Goal: Task Accomplishment & Management: Use online tool/utility

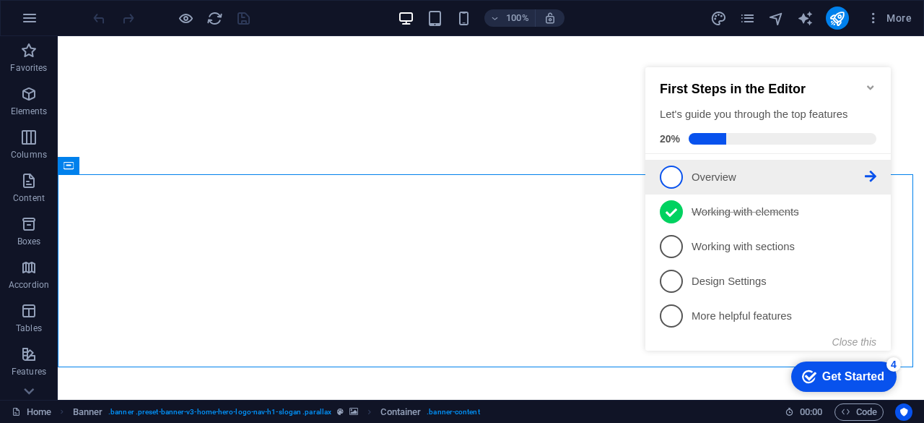
click at [712, 180] on p "Overview - incomplete" at bounding box center [778, 177] width 173 height 15
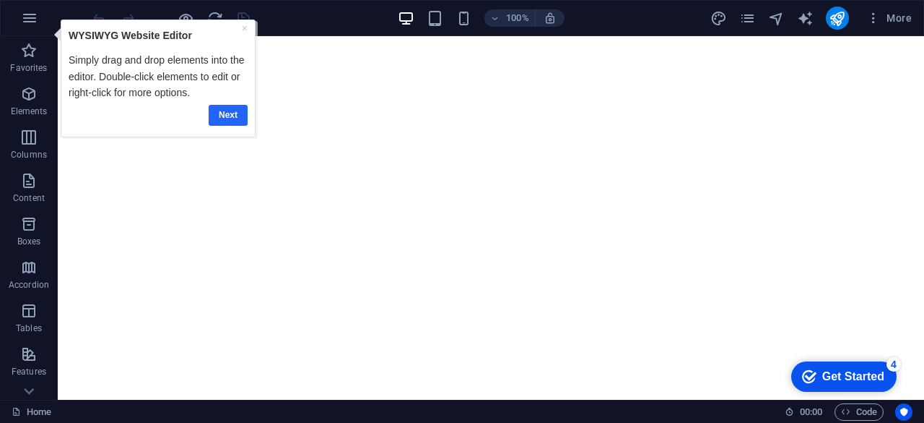
click at [223, 113] on link "Next" at bounding box center [228, 114] width 39 height 21
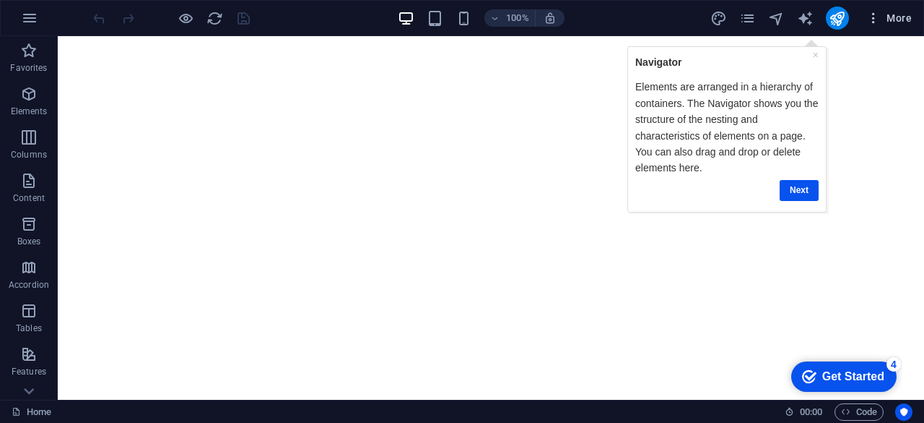
click at [875, 17] on icon "button" at bounding box center [874, 18] width 14 height 14
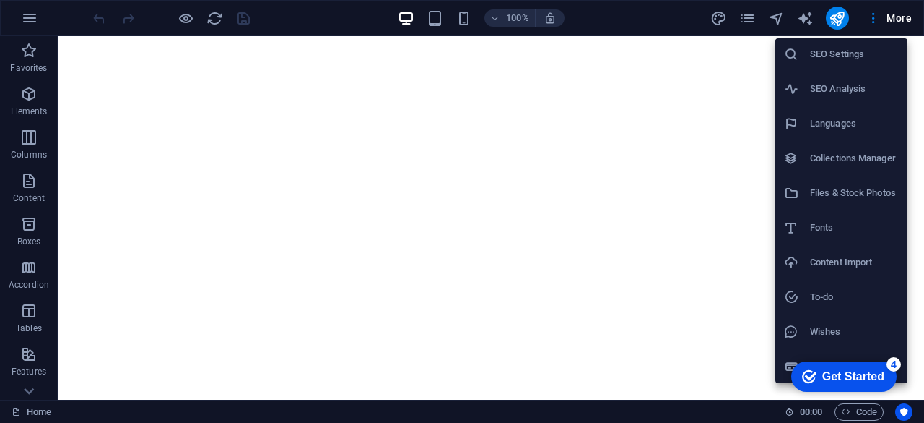
scroll to position [36, 0]
click at [857, 376] on div "Get Started" at bounding box center [854, 376] width 62 height 13
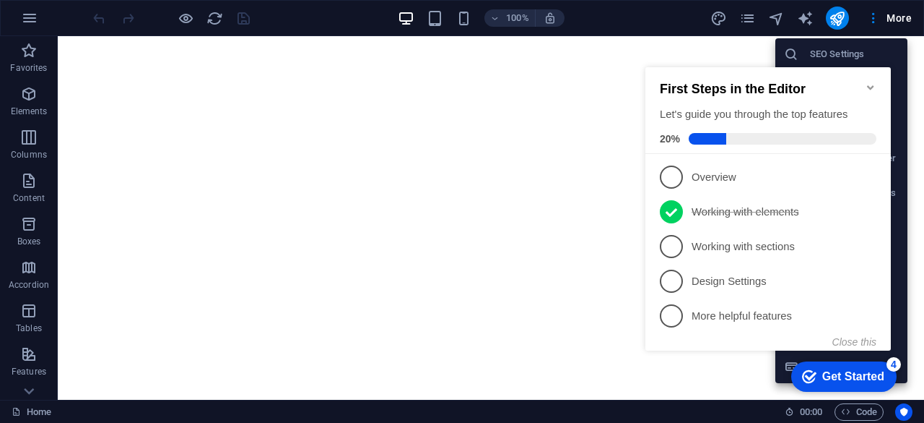
click at [857, 376] on div "Get Started" at bounding box center [854, 376] width 62 height 13
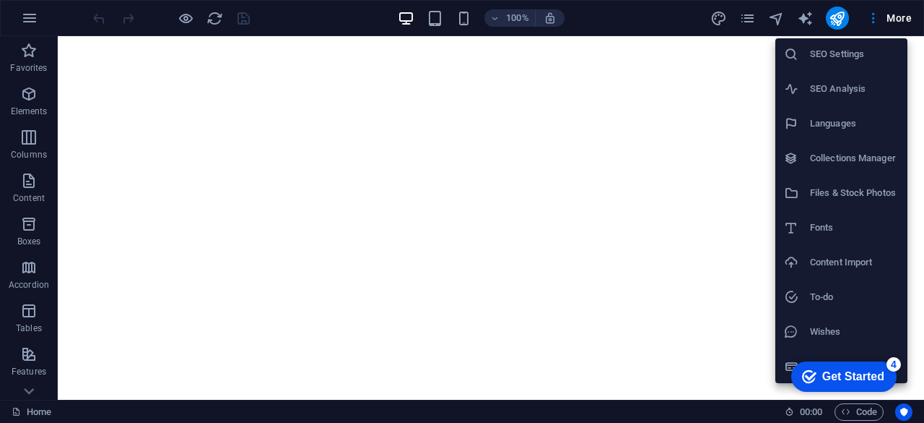
drag, startPoint x: 917, startPoint y: 53, endPoint x: 911, endPoint y: 37, distance: 17.6
click at [911, 37] on div at bounding box center [462, 211] width 924 height 423
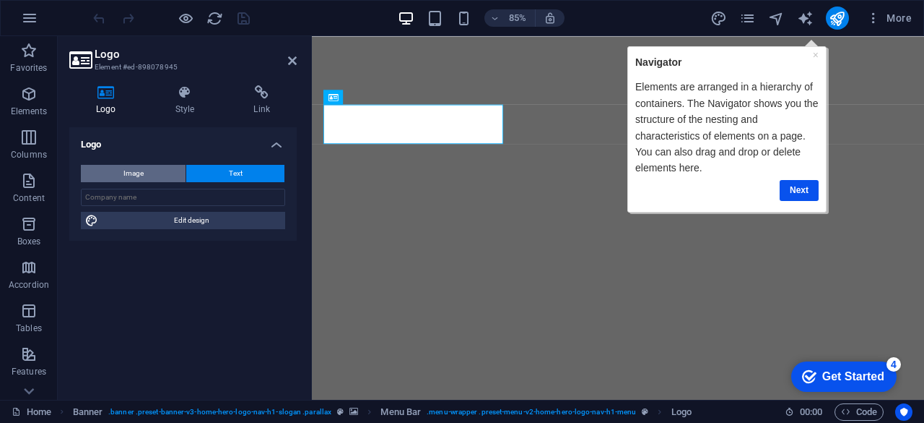
click at [130, 174] on span "Image" at bounding box center [134, 173] width 20 height 17
select select "DISABLED_OPTION_VALUE"
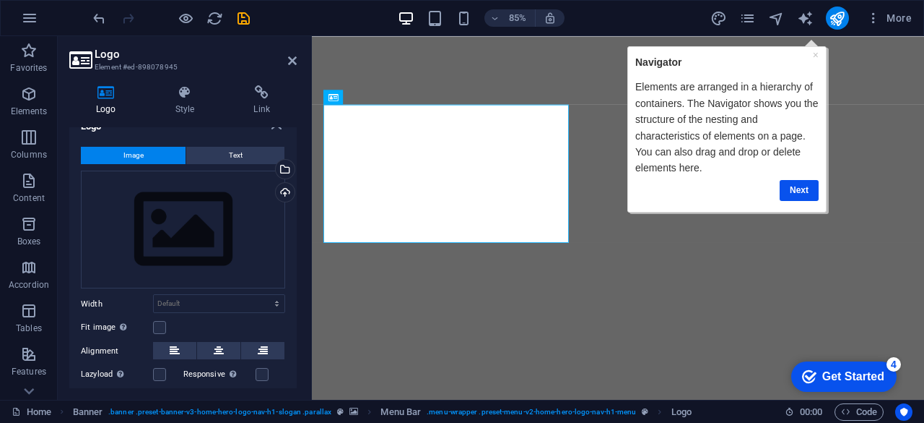
scroll to position [0, 0]
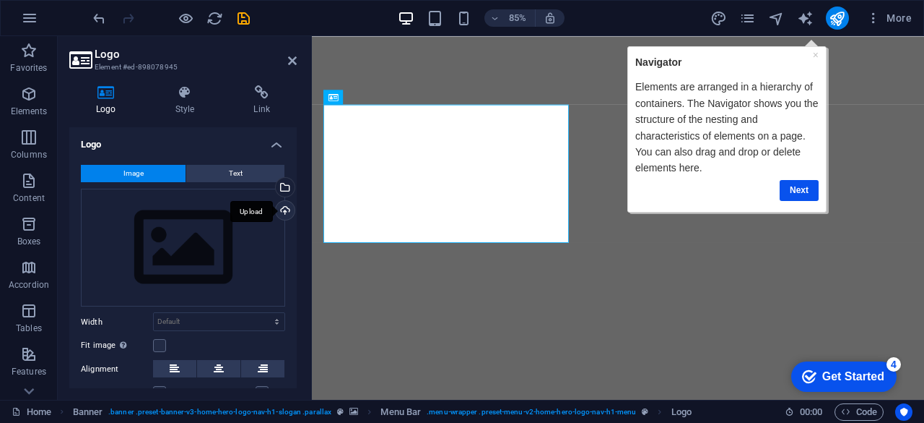
click at [279, 207] on div "Upload" at bounding box center [284, 212] width 22 height 22
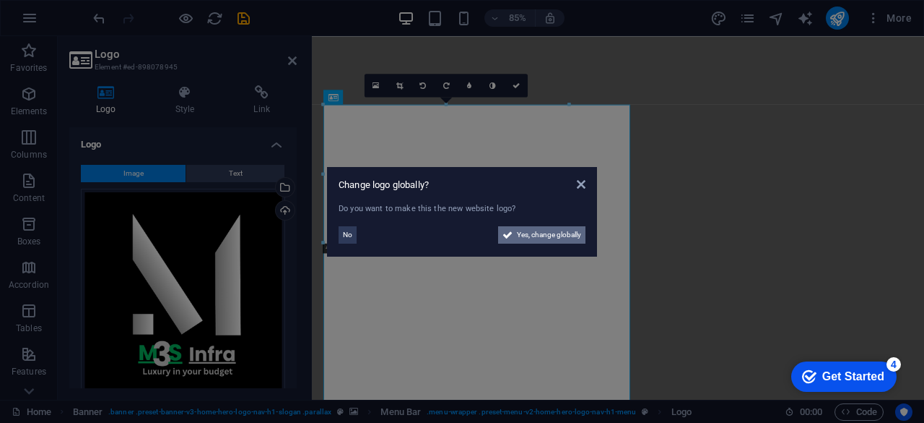
click at [553, 241] on span "Yes, change globally" at bounding box center [549, 234] width 64 height 17
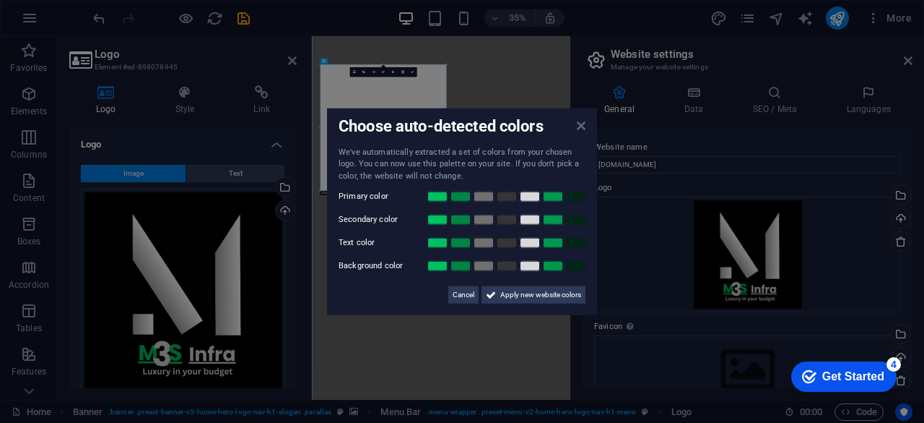
click at [583, 128] on icon at bounding box center [581, 125] width 9 height 12
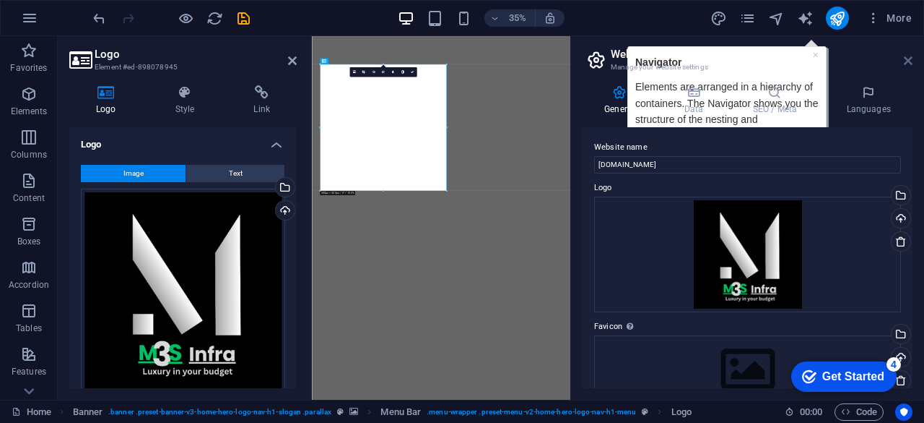
click at [909, 60] on icon at bounding box center [908, 61] width 9 height 12
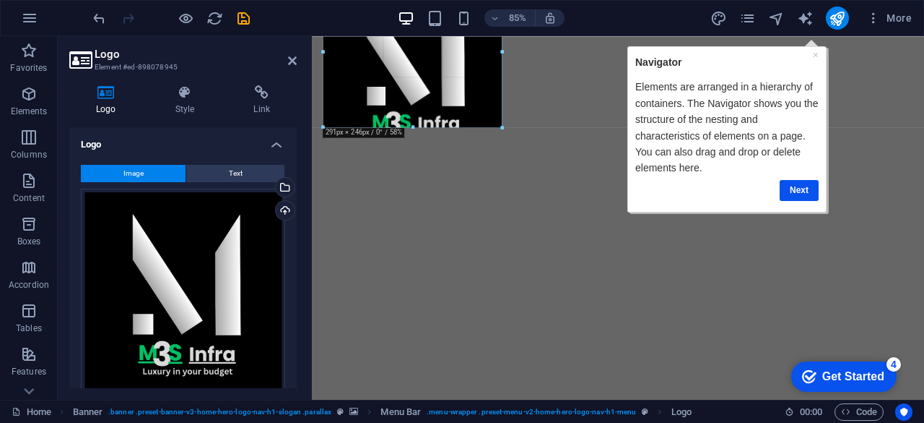
drag, startPoint x: 631, startPoint y: 277, endPoint x: 480, endPoint y: 69, distance: 257.6
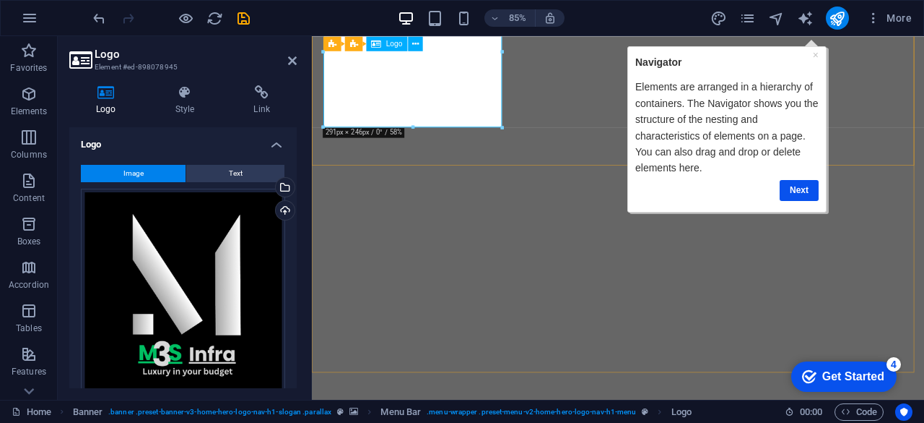
type input "291"
select select "px"
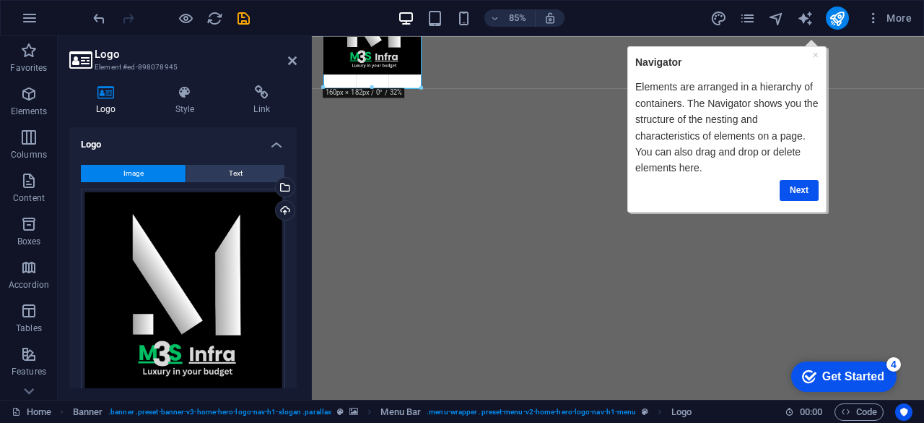
drag, startPoint x: 501, startPoint y: 153, endPoint x: 407, endPoint y: 66, distance: 127.8
type input "158"
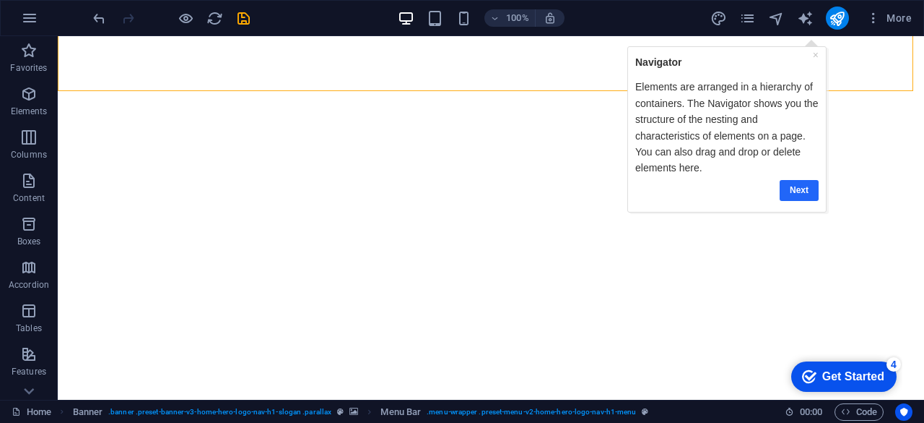
click at [801, 187] on link "Next" at bounding box center [799, 190] width 39 height 21
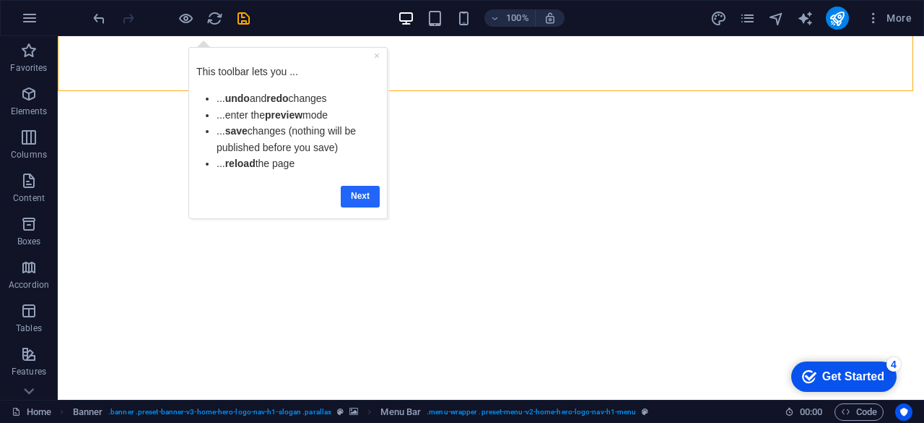
click at [358, 199] on link "Next" at bounding box center [359, 195] width 39 height 21
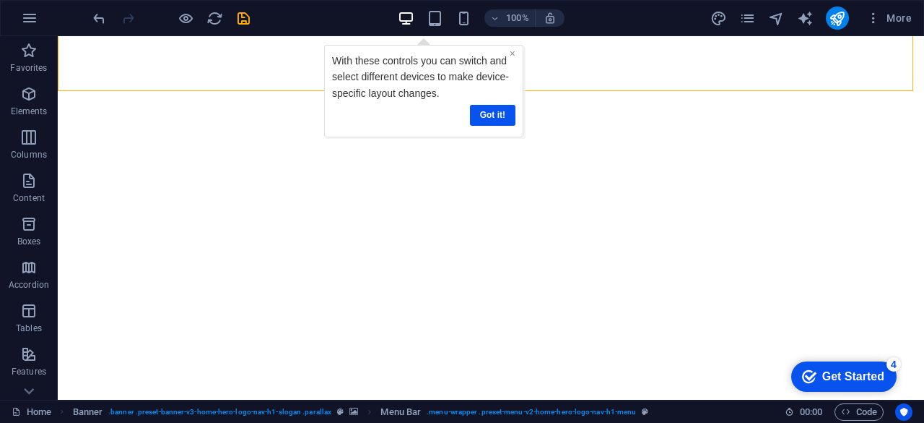
click at [511, 54] on link "×" at bounding box center [512, 53] width 6 height 12
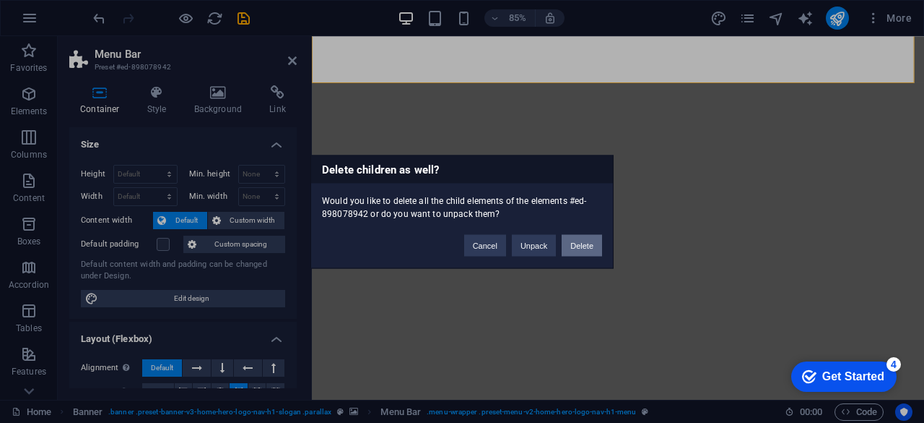
click at [576, 242] on button "Delete" at bounding box center [582, 245] width 40 height 22
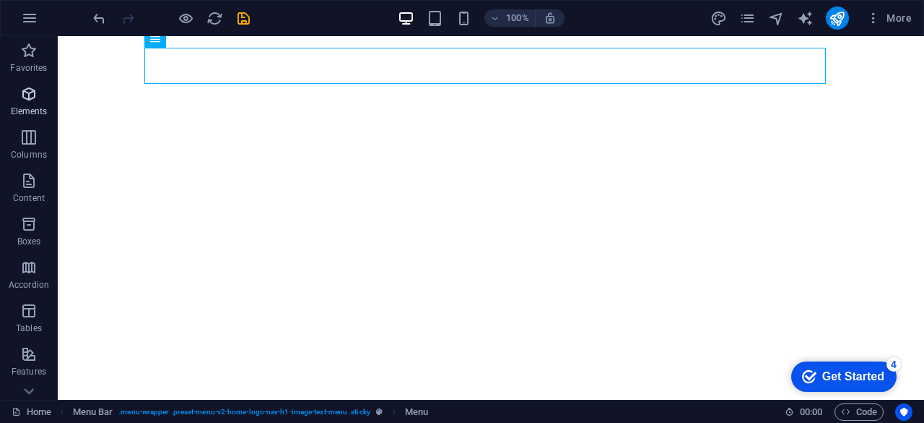
click at [38, 99] on icon "button" at bounding box center [28, 93] width 17 height 17
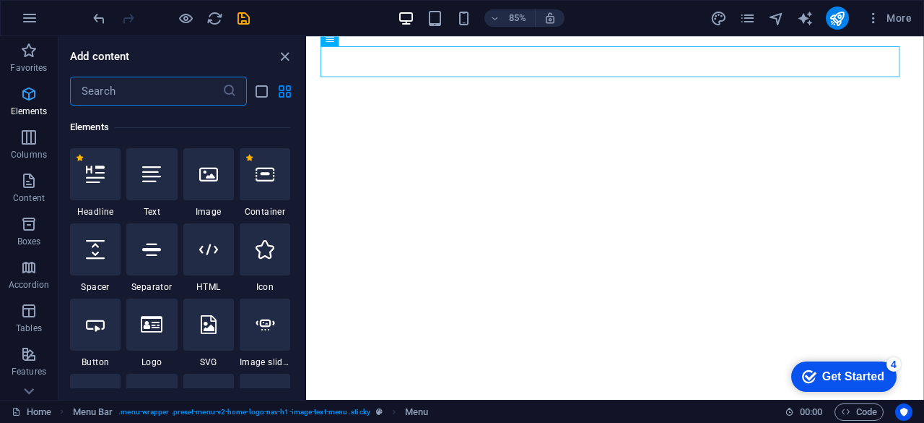
scroll to position [154, 0]
click at [147, 311] on div at bounding box center [151, 323] width 51 height 52
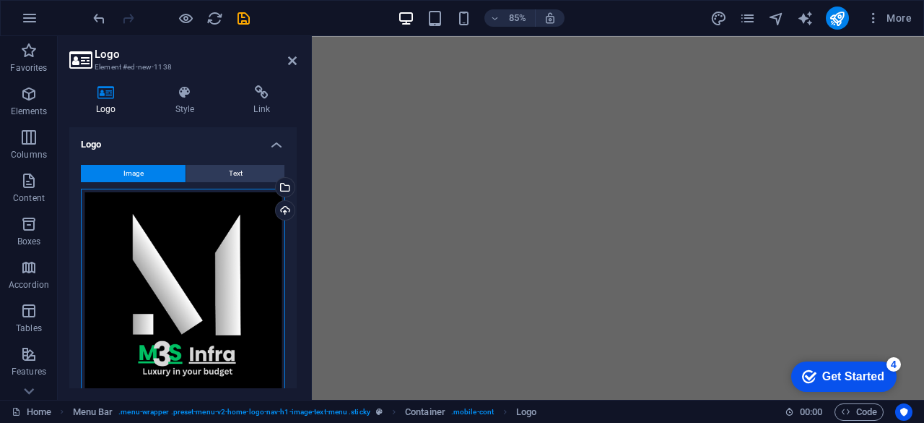
click at [175, 293] on div "Drag files here, click to choose files or select files from Files or our free s…" at bounding box center [183, 291] width 204 height 204
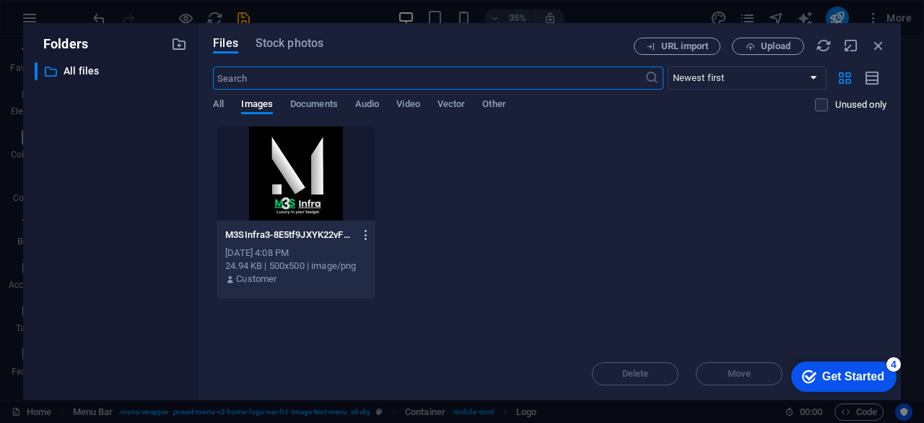
click at [368, 233] on icon "button" at bounding box center [367, 234] width 14 height 13
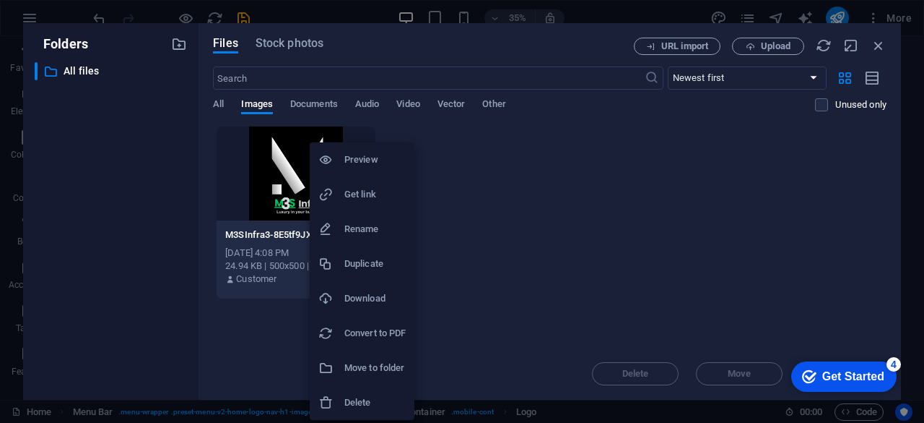
click at [464, 322] on div at bounding box center [462, 211] width 924 height 423
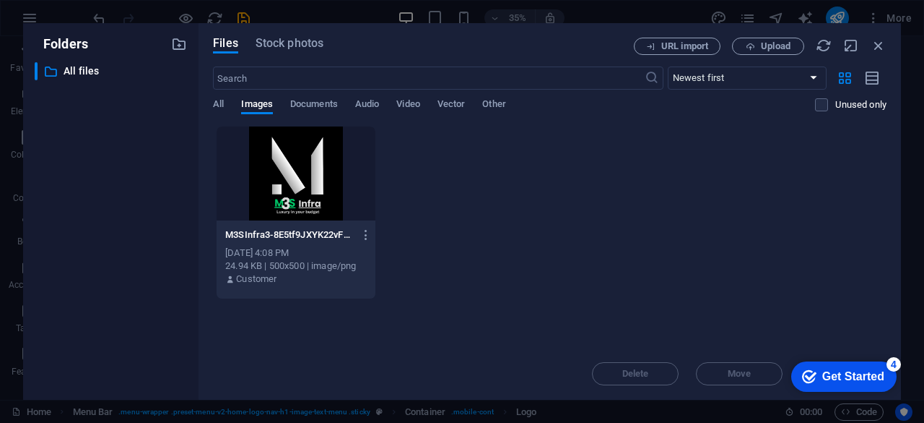
click at [300, 178] on div at bounding box center [296, 173] width 159 height 94
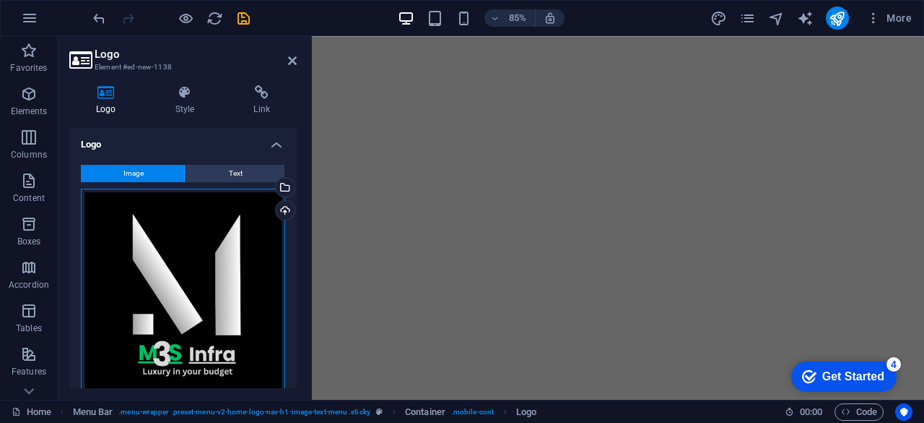
click at [238, 306] on div "Drag files here, click to choose files or select files from Files or our free s…" at bounding box center [183, 291] width 204 height 204
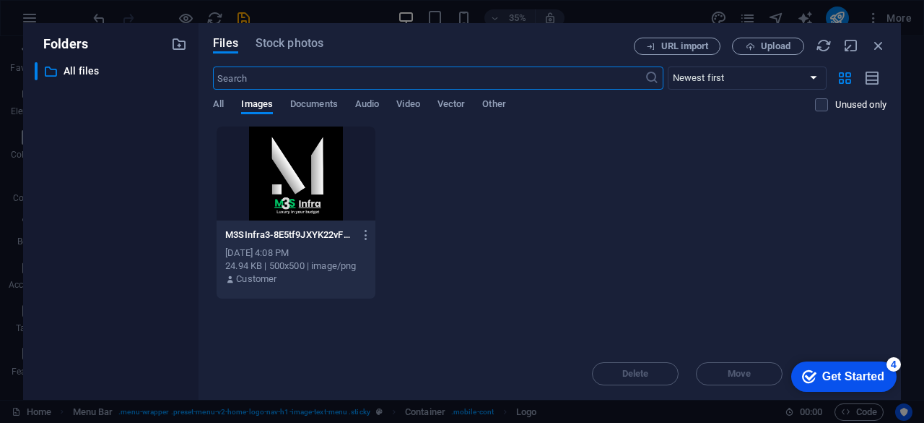
click at [314, 178] on div at bounding box center [296, 173] width 159 height 94
